Goal: Find specific page/section: Find specific page/section

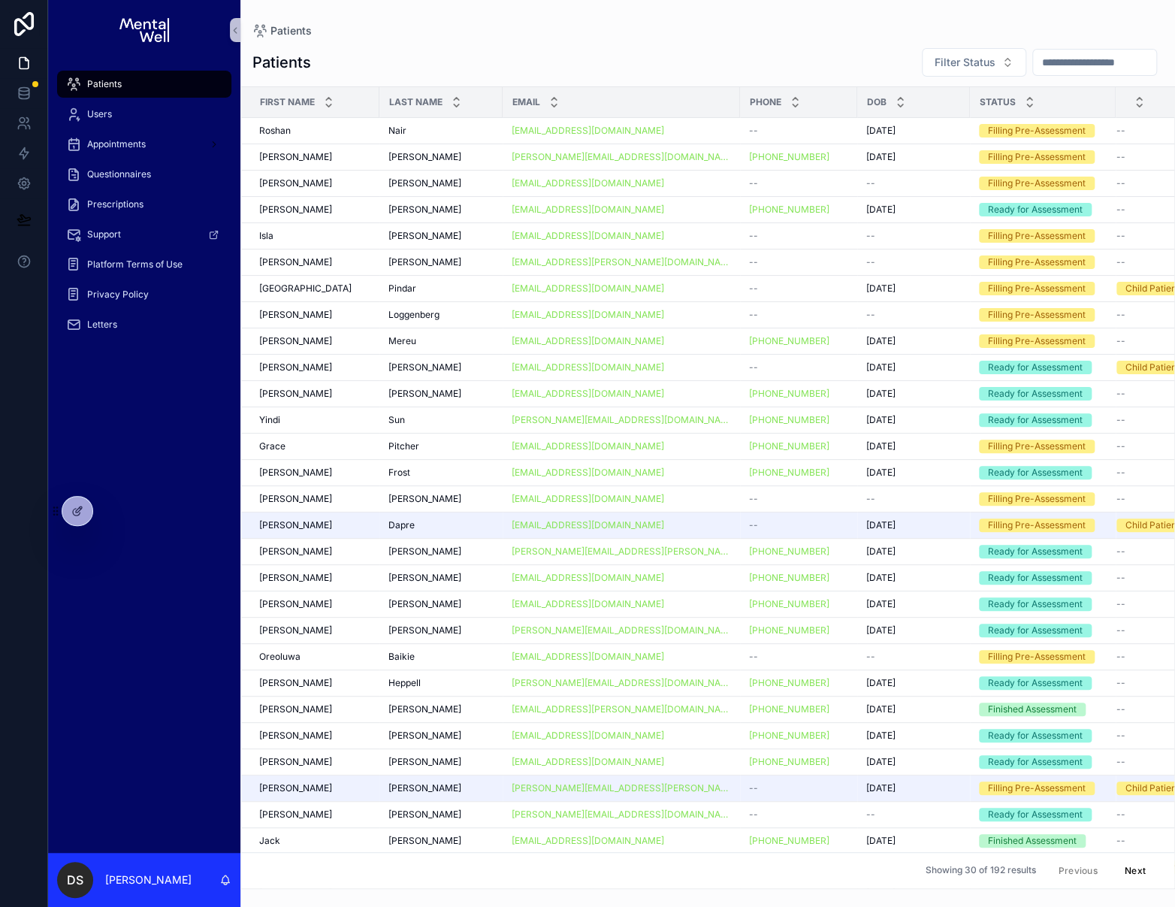
click at [1064, 65] on input "scrollable content" at bounding box center [1094, 62] width 123 height 21
type input "*******"
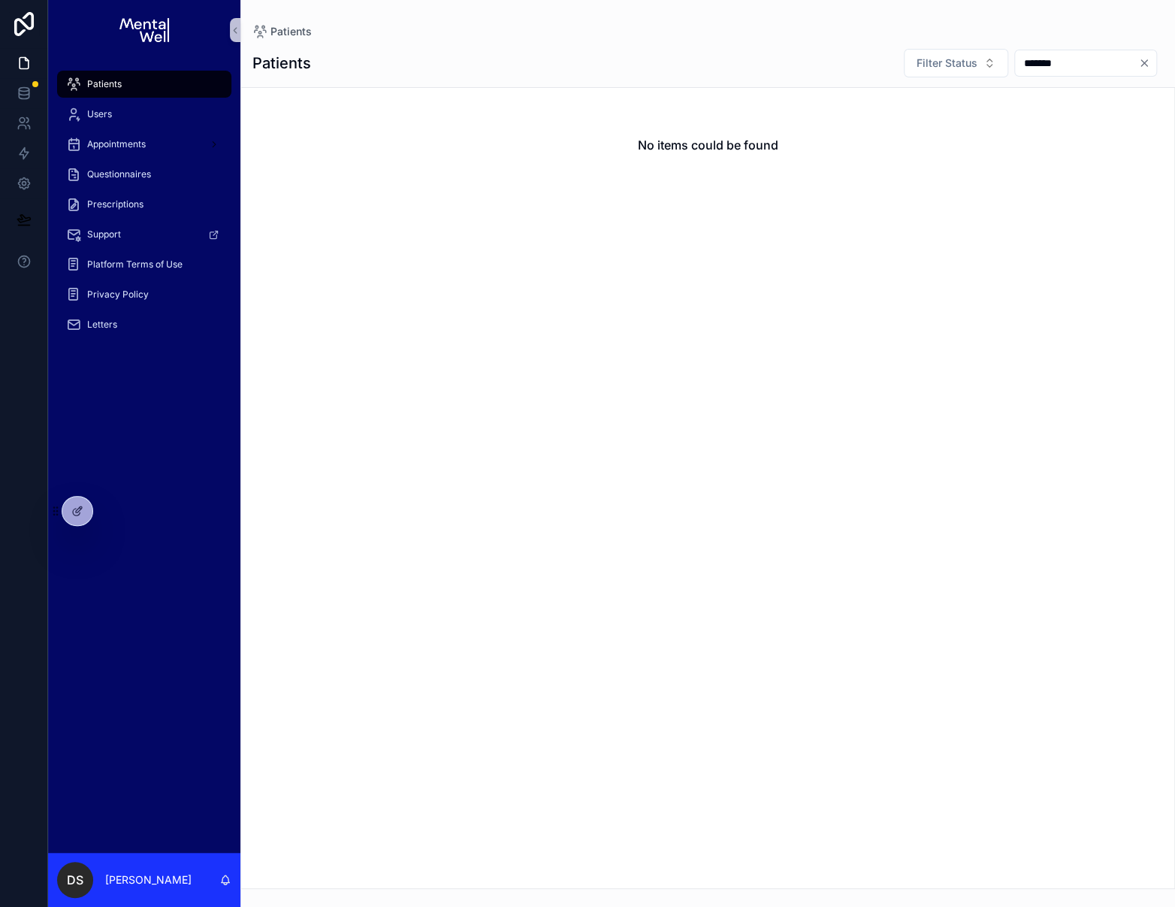
click at [1144, 62] on icon "Clear" at bounding box center [1144, 63] width 12 height 12
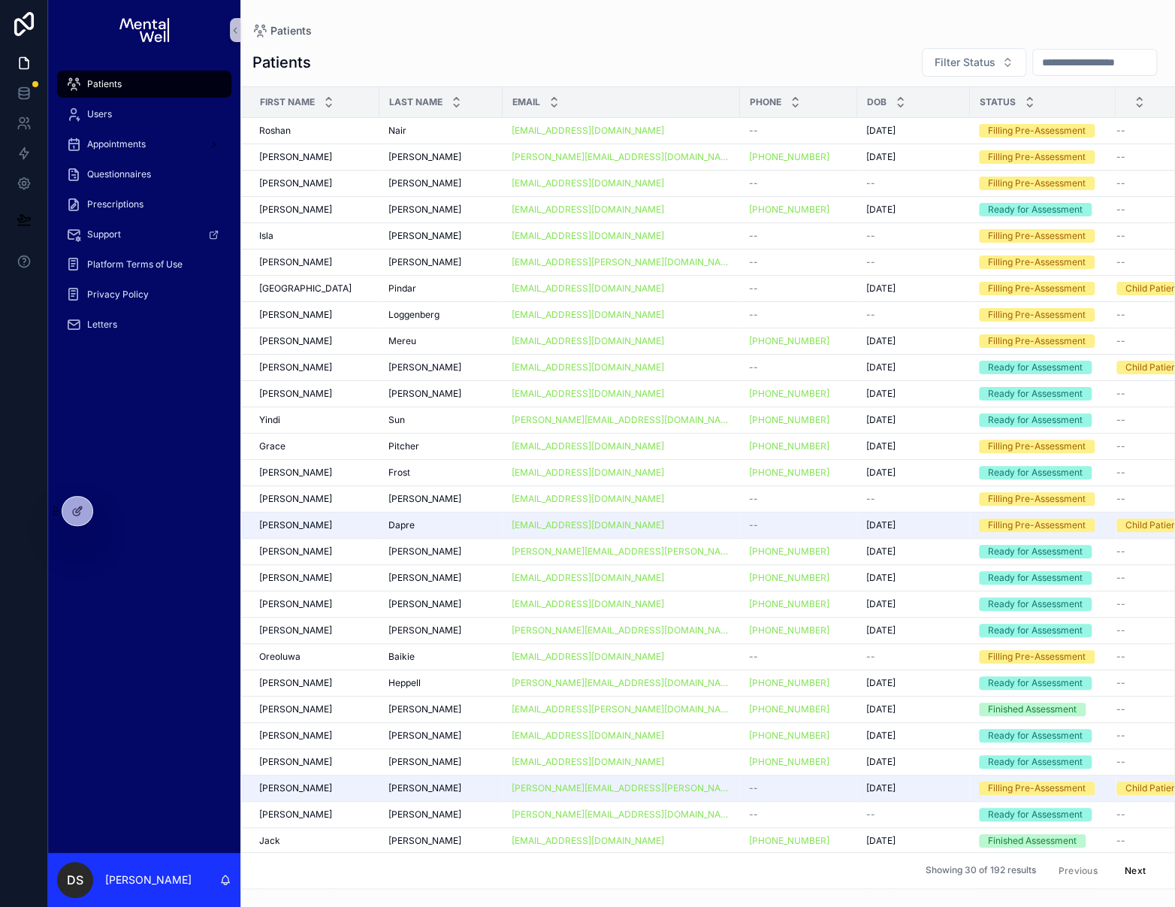
click at [581, 46] on div "Patients Filter Status First Name Last Name Email Phone DOB Status Roshan Rosha…" at bounding box center [707, 463] width 934 height 850
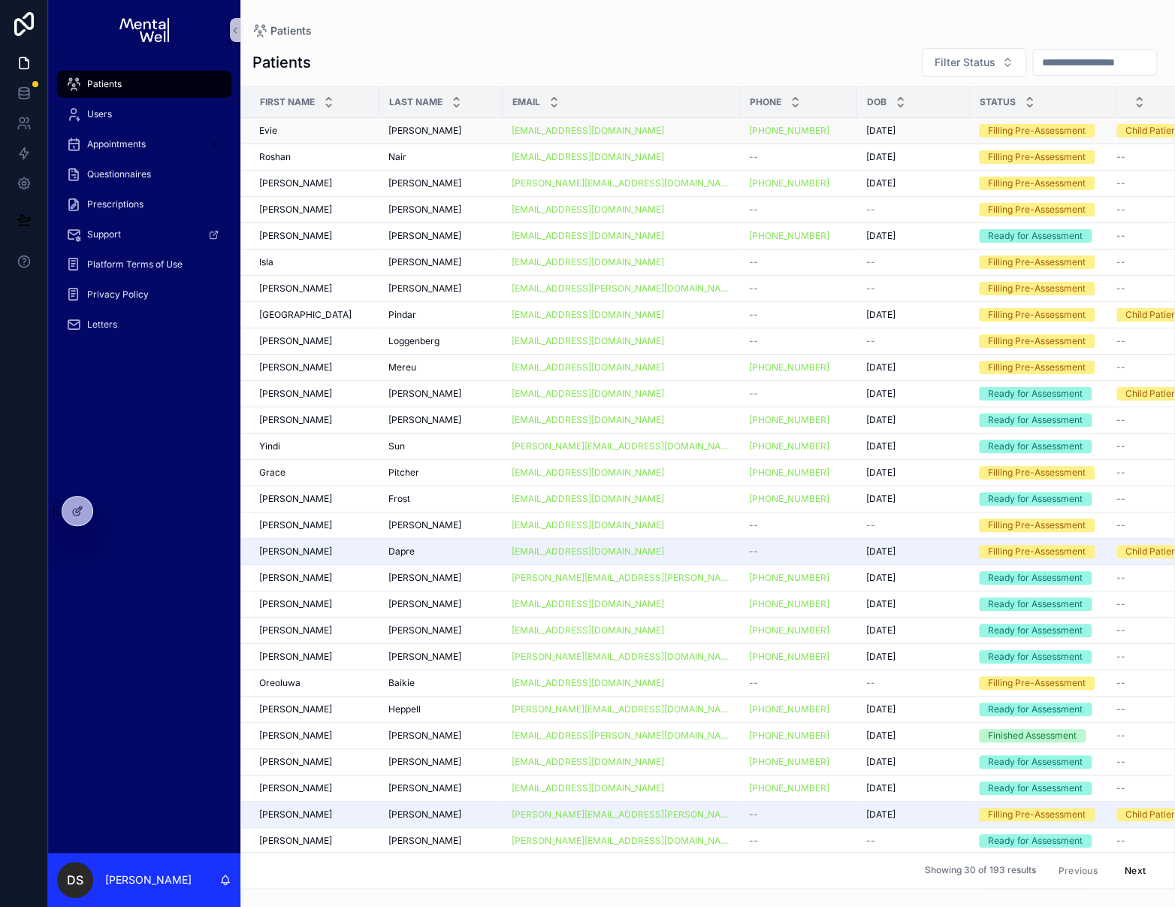
click at [466, 130] on div "[PERSON_NAME] [PERSON_NAME]" at bounding box center [440, 131] width 105 height 12
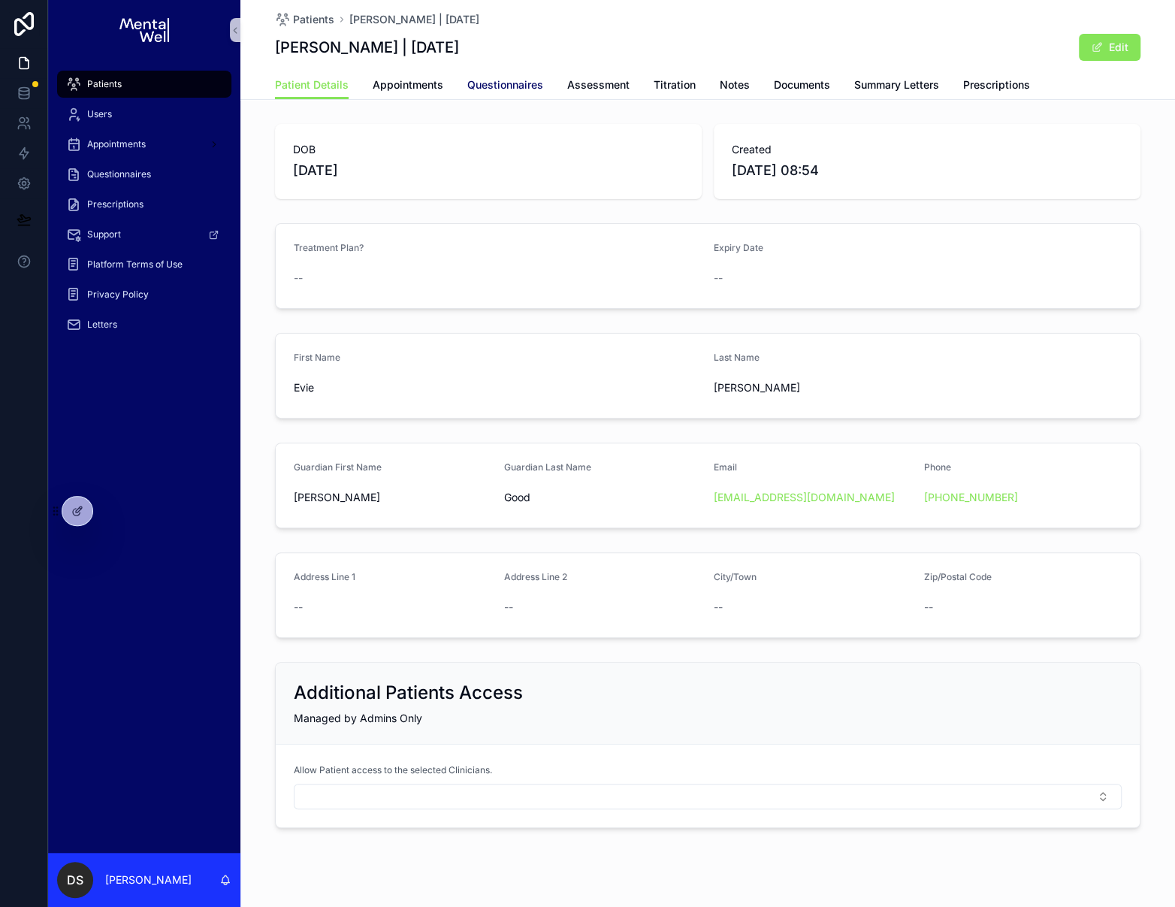
click at [512, 86] on span "Questionnaires" at bounding box center [505, 84] width 76 height 15
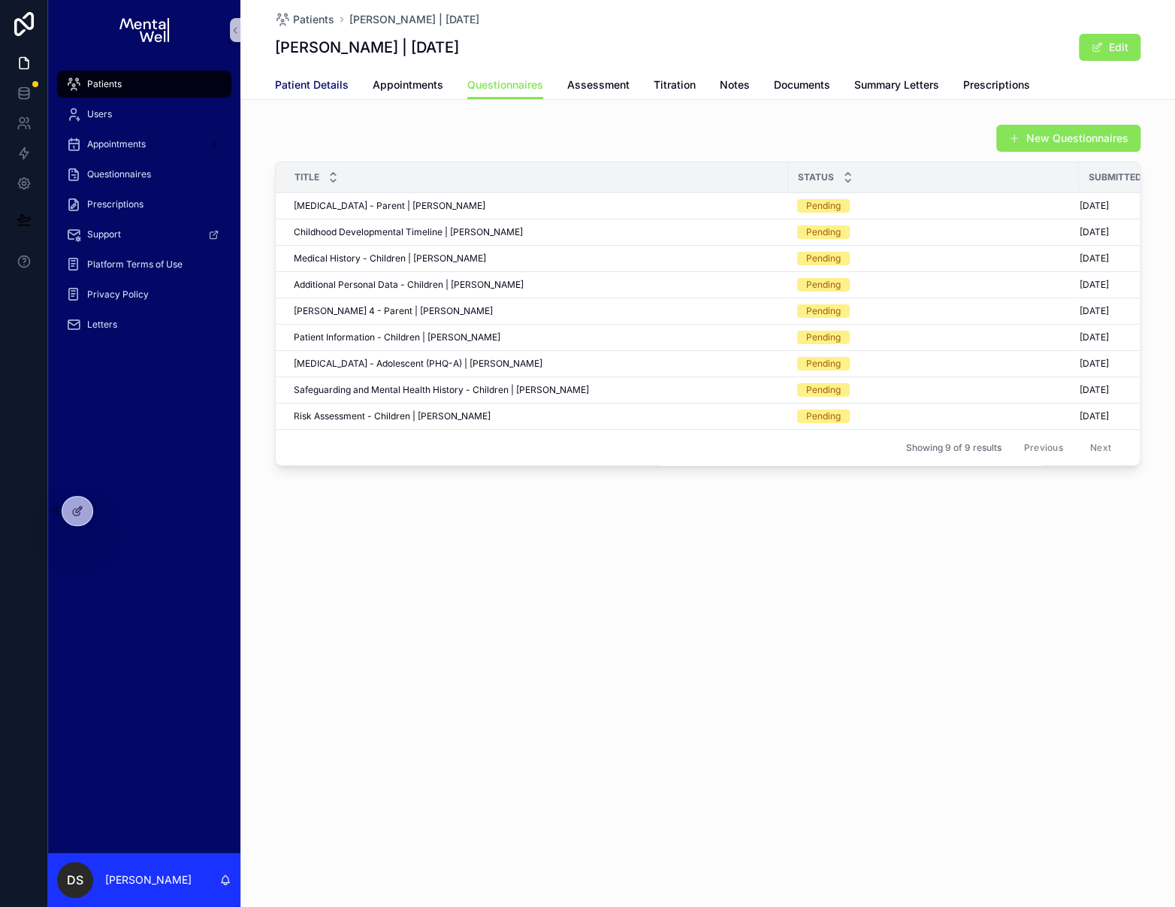
click at [303, 81] on span "Patient Details" at bounding box center [312, 84] width 74 height 15
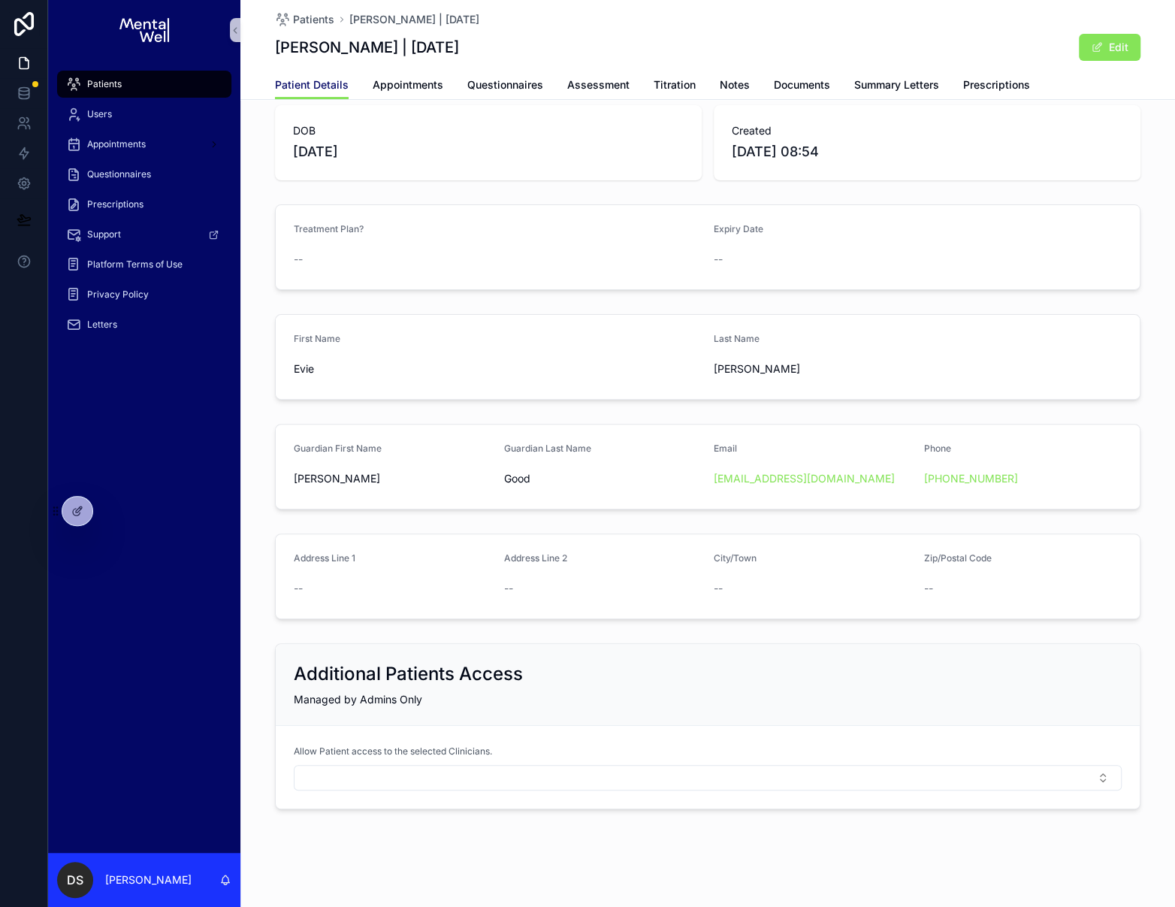
scroll to position [22, 0]
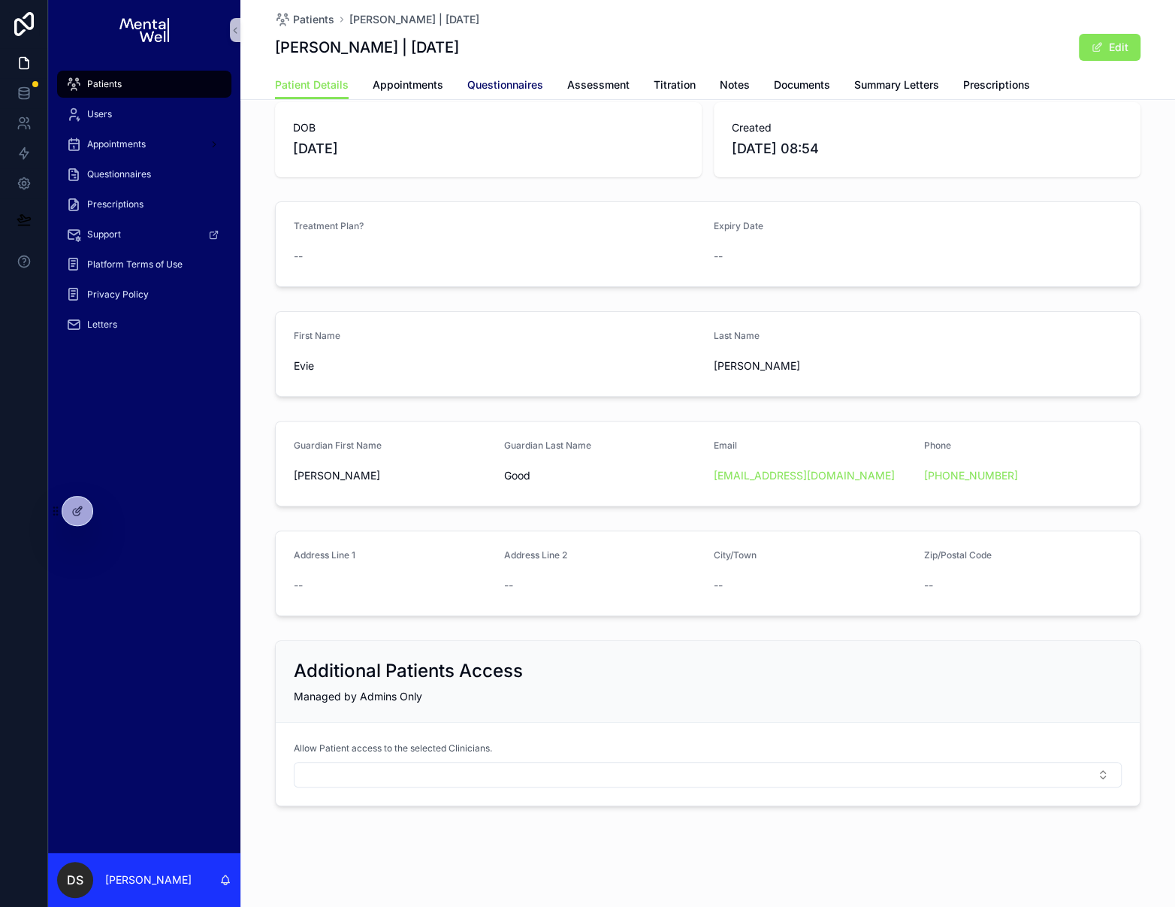
click at [481, 89] on span "Questionnaires" at bounding box center [505, 84] width 76 height 15
